Goal: Find specific page/section: Find specific page/section

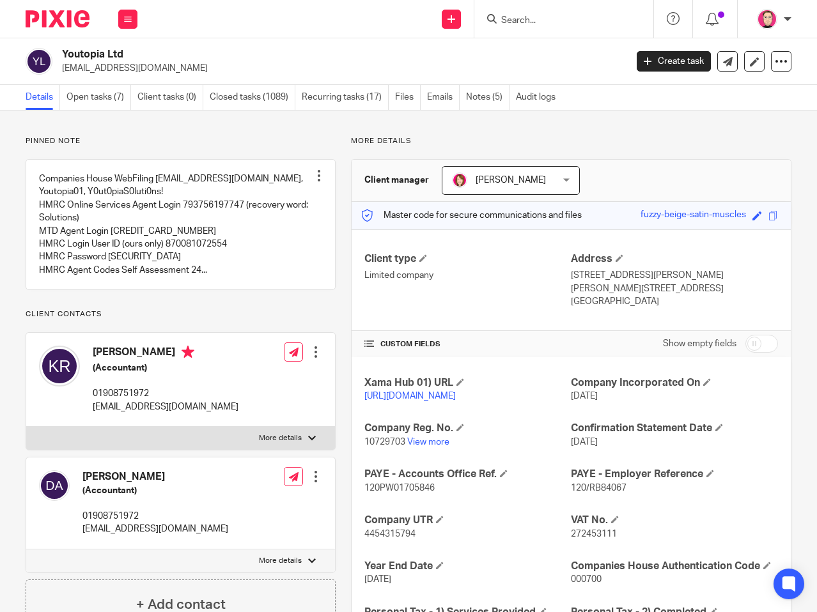
click at [539, 27] on form at bounding box center [568, 19] width 136 height 16
click at [542, 15] on input "Search" at bounding box center [557, 21] width 115 height 12
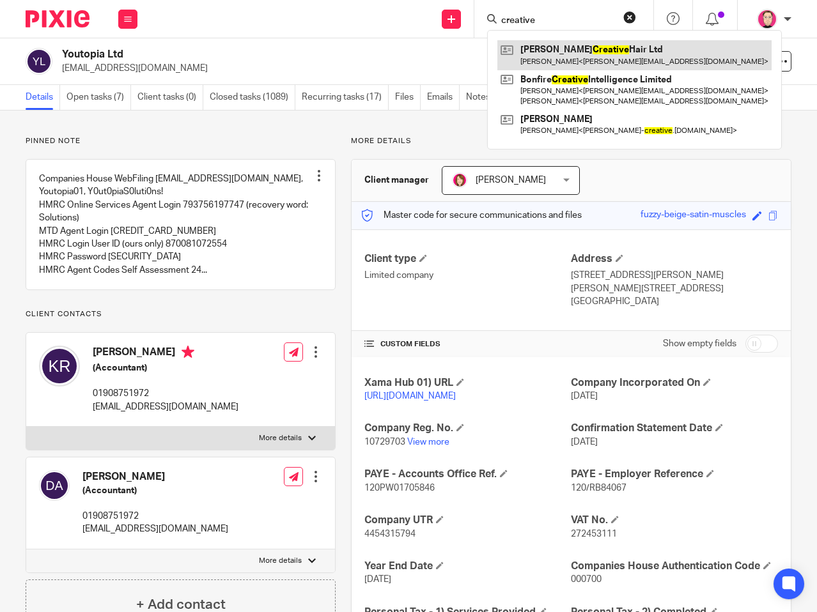
type input "creative"
click at [564, 56] on link at bounding box center [634, 54] width 274 height 29
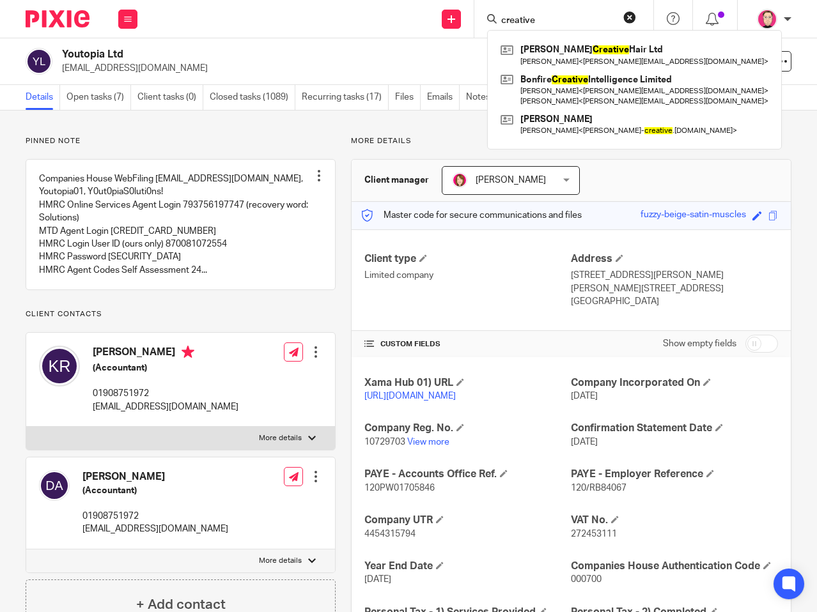
click at [418, 125] on div "Pinned note Companies House WebFiling hello@youtopiasolutions.co.uk, Youtopia01…" at bounding box center [408, 470] width 817 height 719
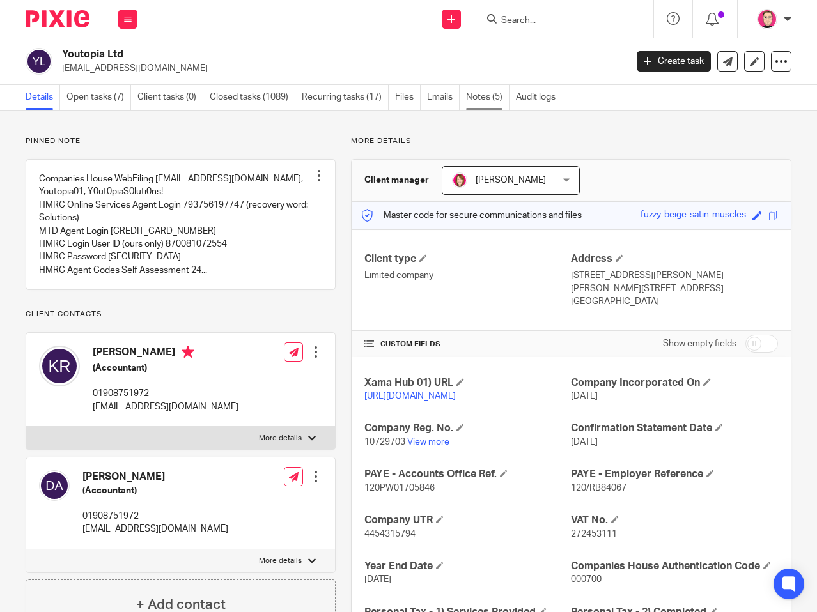
click at [490, 100] on link "Notes (5)" at bounding box center [487, 97] width 43 height 25
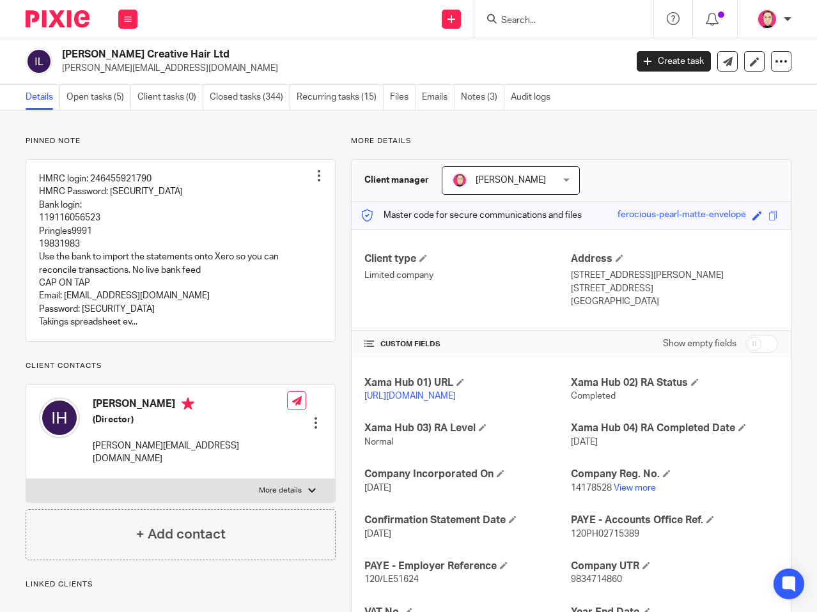
click at [479, 98] on link "Notes (3)" at bounding box center [482, 97] width 43 height 25
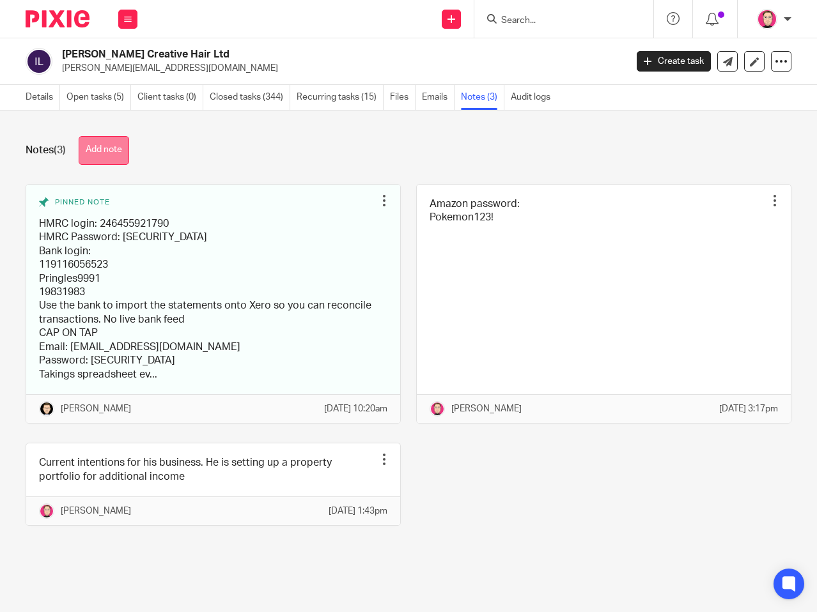
click at [89, 150] on button "Add note" at bounding box center [104, 150] width 50 height 29
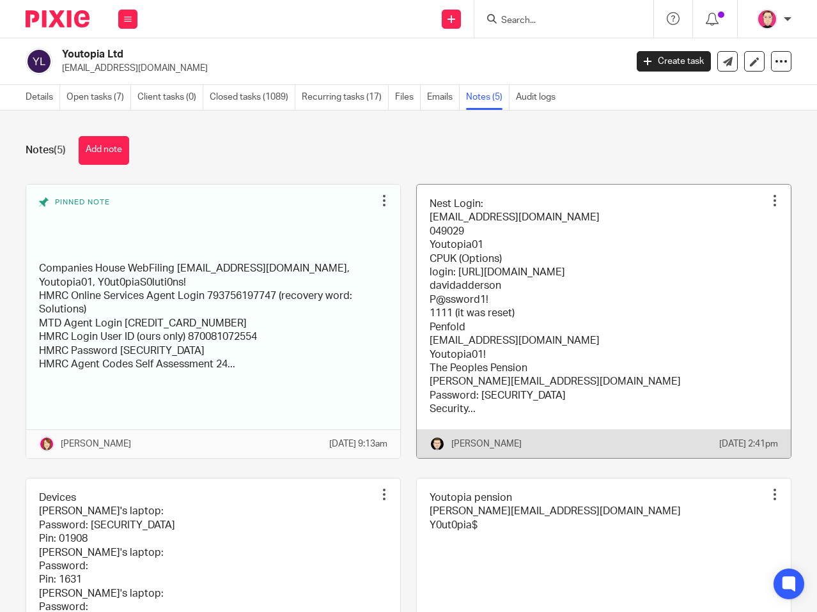
click at [530, 385] on link at bounding box center [604, 321] width 374 height 273
click at [587, 266] on link at bounding box center [604, 321] width 374 height 273
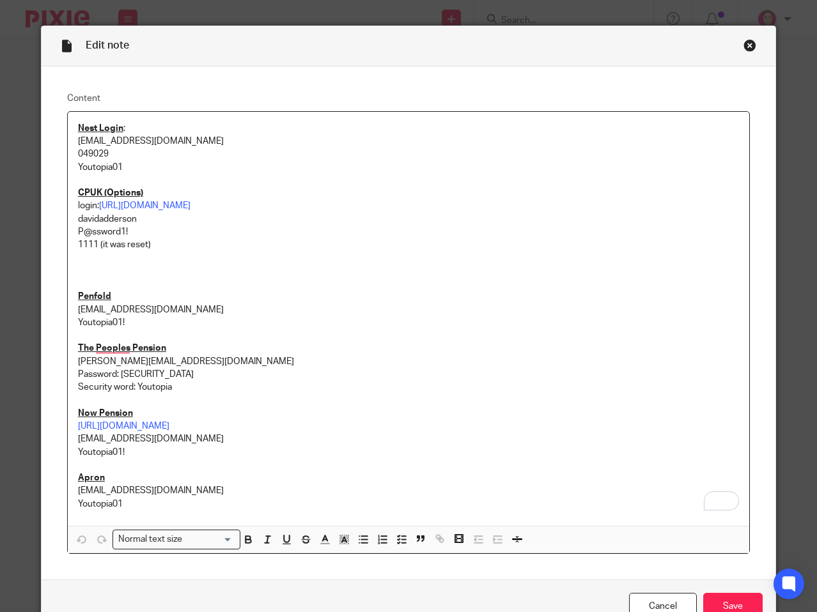
click at [751, 41] on div "Close this dialog window" at bounding box center [749, 45] width 13 height 13
click at [746, 43] on div "Close this dialog window" at bounding box center [749, 45] width 13 height 13
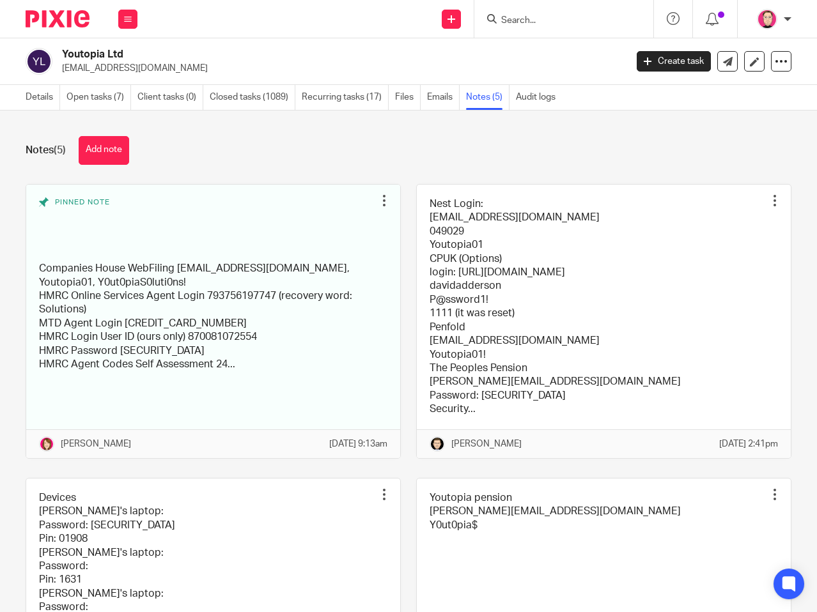
click at [587, 19] on input "Search" at bounding box center [557, 21] width 115 height 12
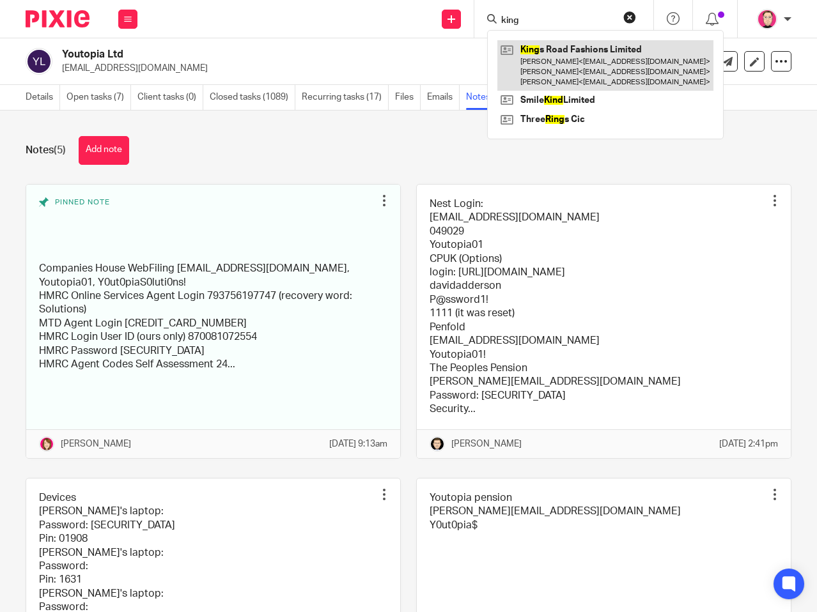
type input "king"
click at [523, 56] on link at bounding box center [605, 65] width 216 height 50
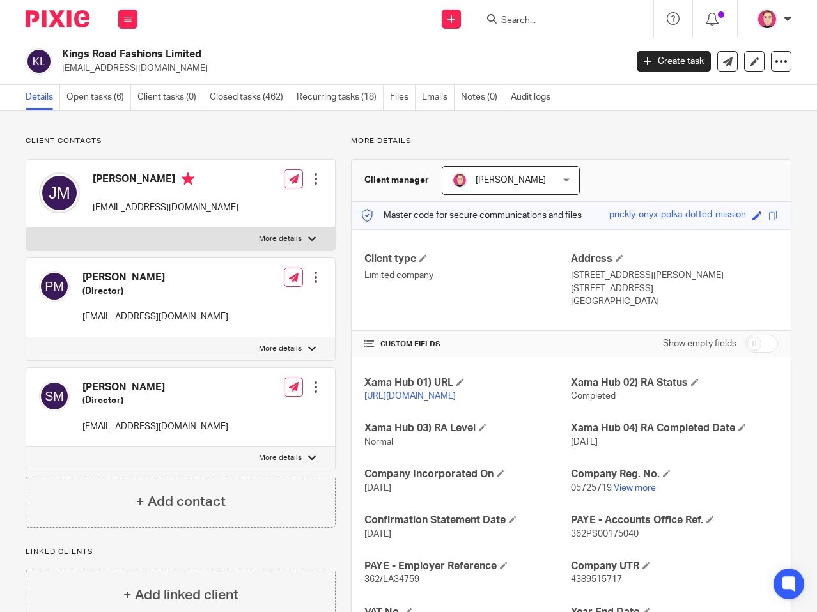
click at [602, 539] on span "362PS00175040" at bounding box center [605, 534] width 68 height 9
copy span "362PS00175040"
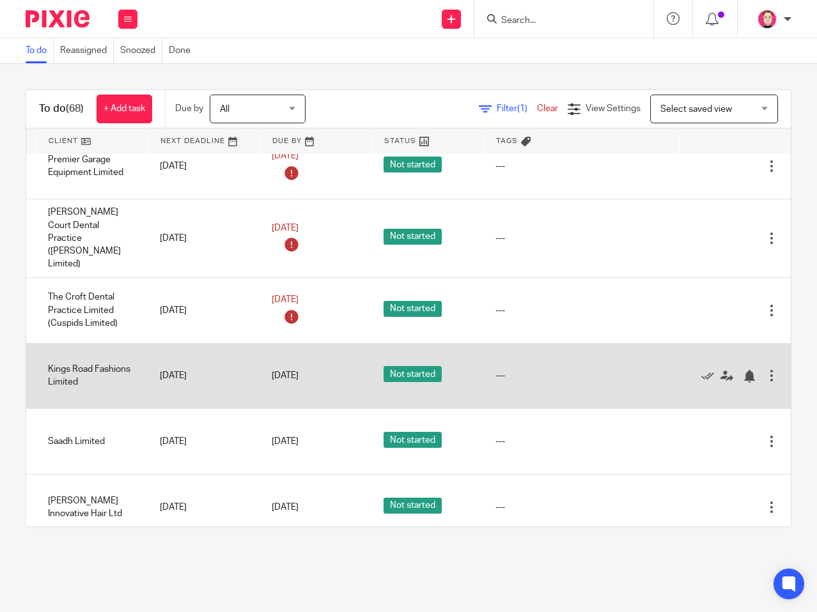
scroll to position [1981, 168]
drag, startPoint x: 203, startPoint y: 352, endPoint x: 606, endPoint y: 343, distance: 403.9
click at [701, 370] on icon at bounding box center [707, 376] width 13 height 13
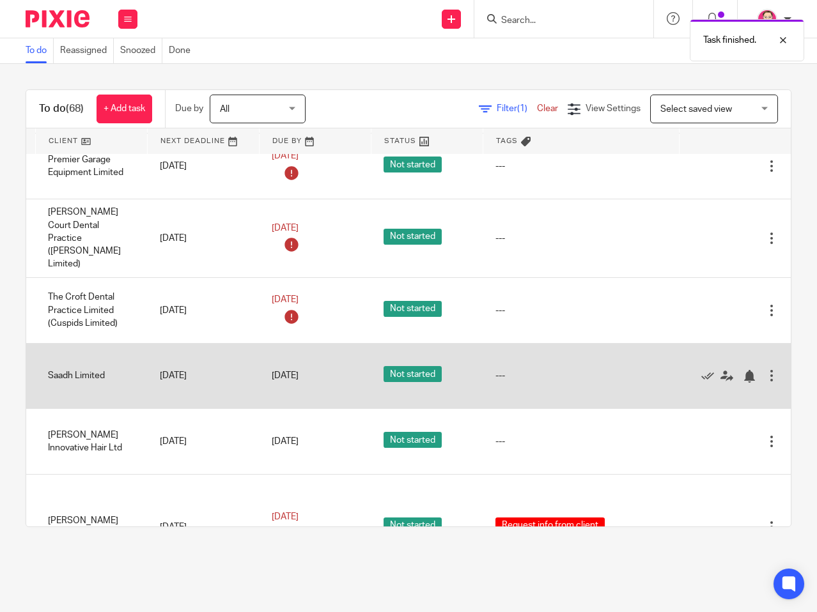
scroll to position [1981, 0]
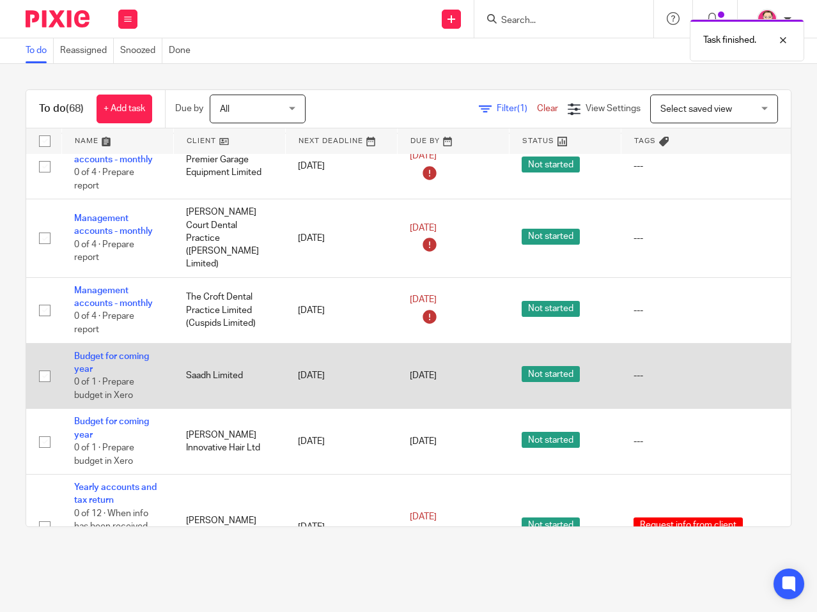
drag, startPoint x: 463, startPoint y: 349, endPoint x: 102, endPoint y: 353, distance: 361.0
